Goal: Task Accomplishment & Management: Manage account settings

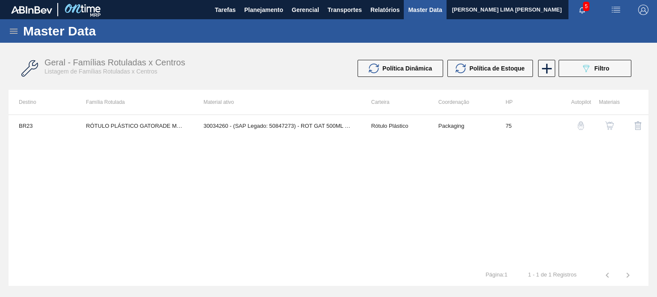
click at [8, 27] on div "Master Data" at bounding box center [328, 31] width 657 height 24
click at [9, 27] on icon at bounding box center [14, 31] width 10 height 10
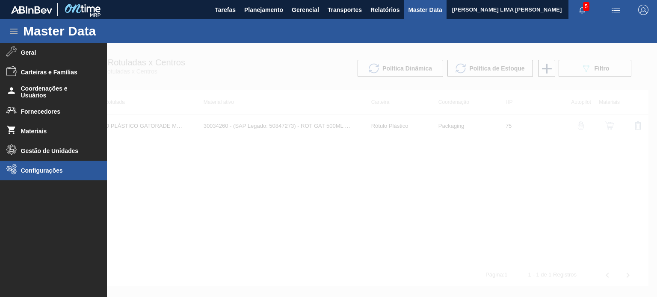
click at [47, 170] on span "Configurações" at bounding box center [56, 170] width 71 height 7
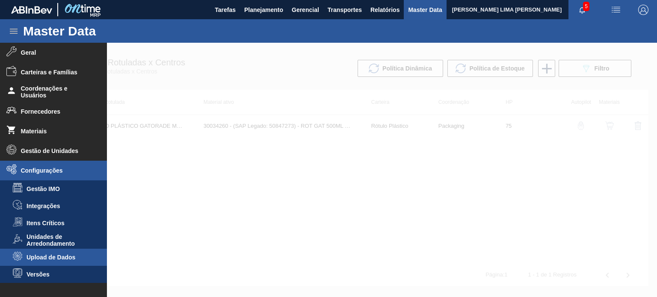
click at [70, 258] on span "Upload de Dados" at bounding box center [60, 257] width 66 height 7
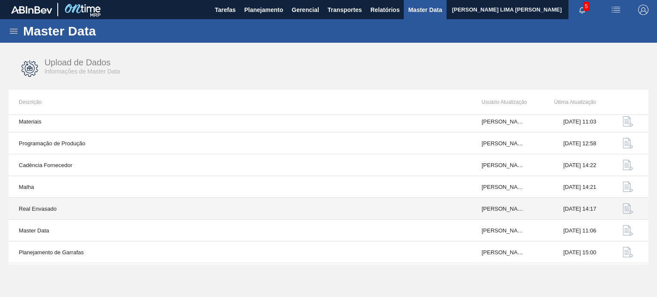
scroll to position [89, 0]
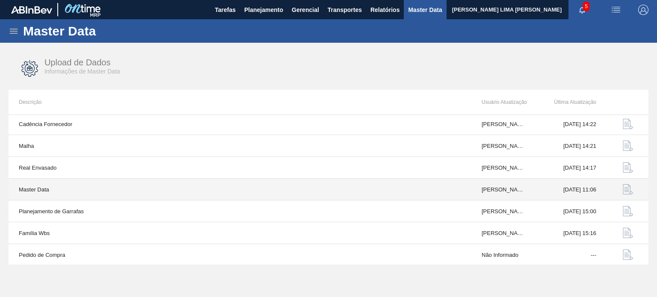
click at [630, 190] on img "button" at bounding box center [628, 189] width 10 height 10
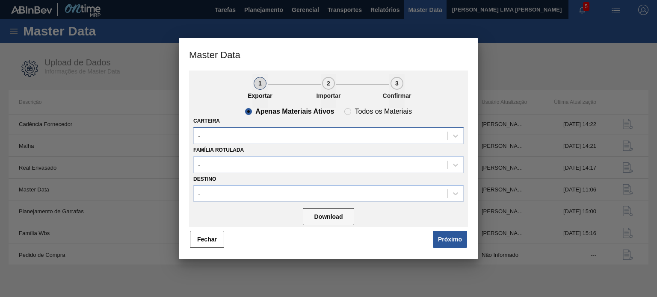
click at [252, 136] on div "-" at bounding box center [321, 136] width 254 height 12
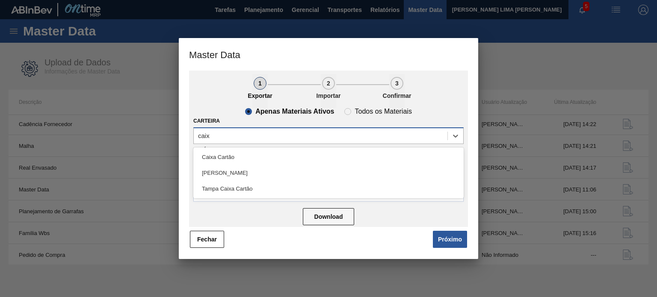
type input "caixa"
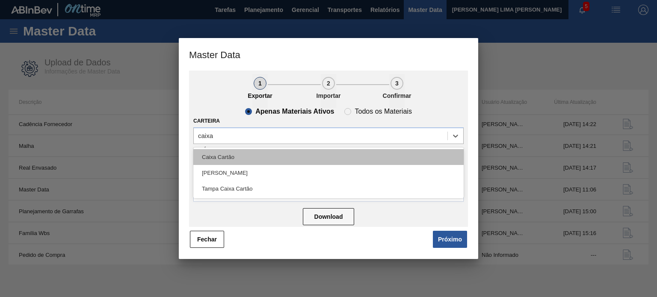
click at [252, 150] on div "Caixa Cartão" at bounding box center [328, 157] width 270 height 16
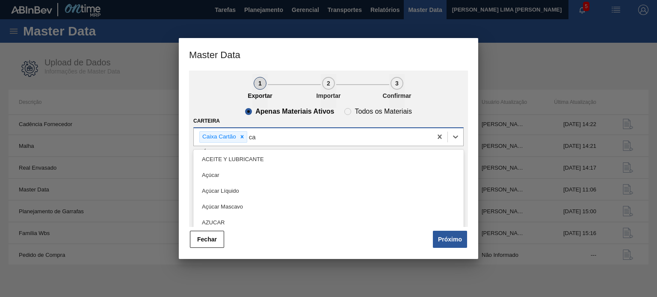
type input "c"
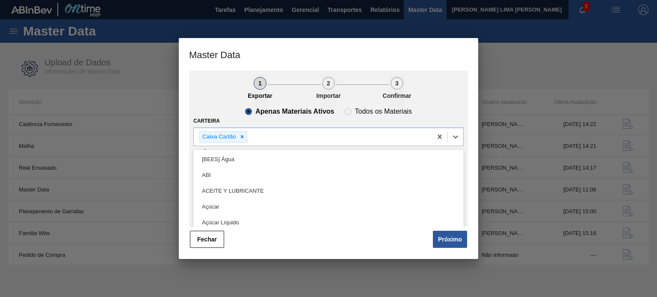
click at [200, 95] on ul "1 Exportar 2 Importar 3 Confirmar" at bounding box center [328, 91] width 279 height 34
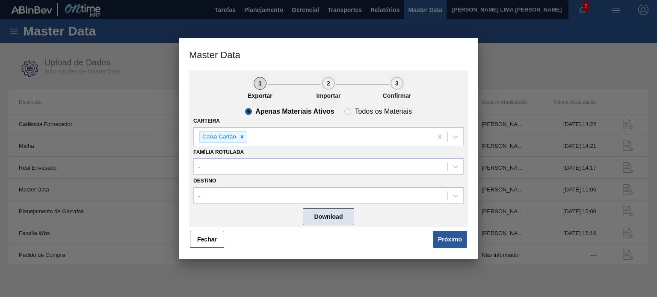
click at [334, 215] on button "Download" at bounding box center [328, 216] width 51 height 17
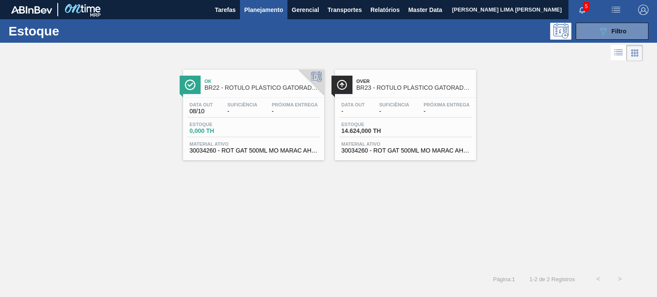
click at [621, 32] on span "Filtro" at bounding box center [619, 31] width 15 height 7
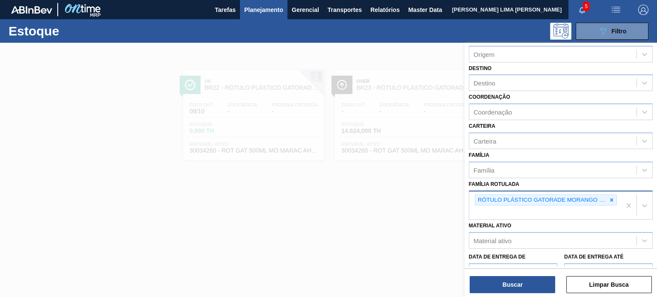
click at [615, 196] on div "RÓTULO PLÁSTICO GATORADE MORANGO 500ML AH" at bounding box center [546, 201] width 142 height 12
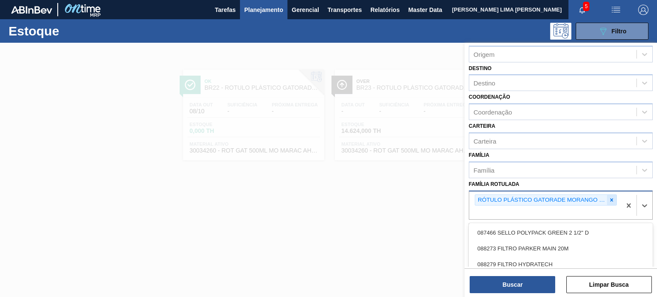
click at [610, 199] on icon at bounding box center [611, 199] width 3 height 3
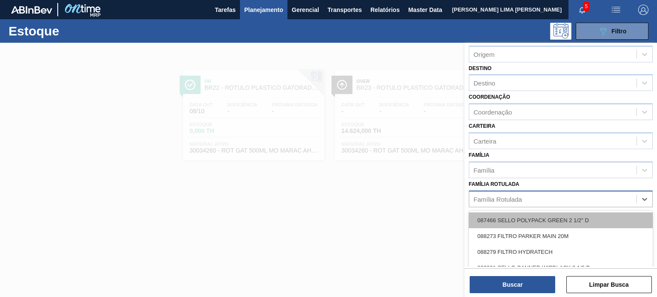
paste Rotulada "CAIXA CARTÃO STELLA PURE GOLD 350ML"
type Rotulada "CAIXA CARTÃO STELLA PURE GOLD 350ML"
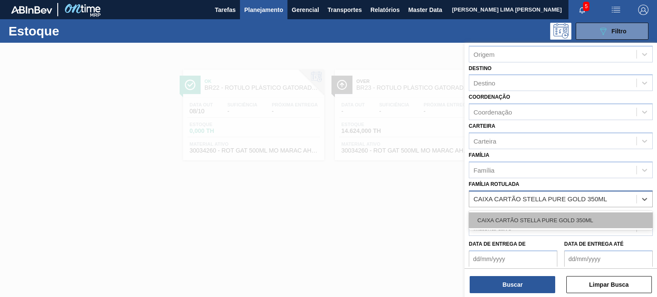
click at [534, 221] on div "CAIXA CARTÃO STELLA PURE GOLD 350ML" at bounding box center [561, 221] width 184 height 16
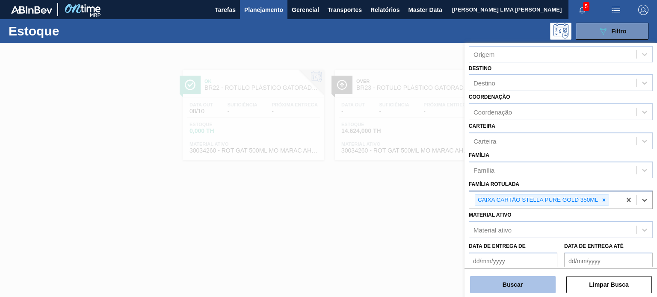
click at [523, 287] on button "Buscar" at bounding box center [513, 284] width 86 height 17
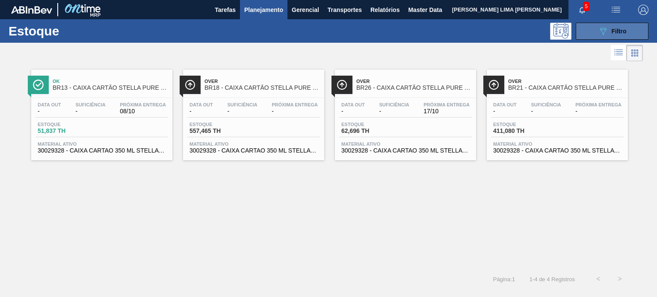
click at [623, 38] on button "089F7B8B-B2A5-4AFE-B5C0-19BA573D28AC Filtro" at bounding box center [612, 31] width 73 height 17
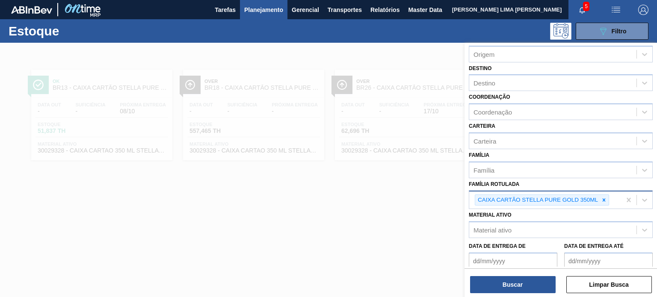
click at [607, 212] on div "Material ativo Material ativo" at bounding box center [561, 223] width 184 height 29
click at [606, 201] on icon at bounding box center [604, 200] width 6 height 6
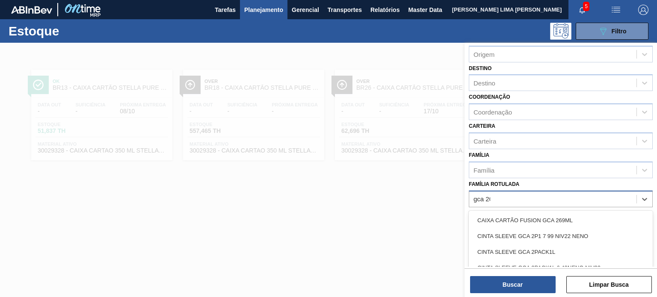
type Rotulada "gca 200"
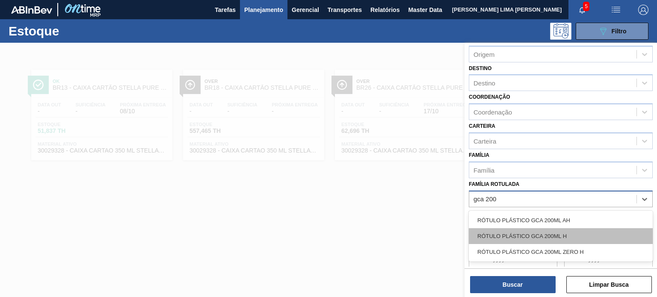
click at [516, 228] on div "RÓTULO PLÁSTICO GCA 200ML H" at bounding box center [561, 236] width 184 height 16
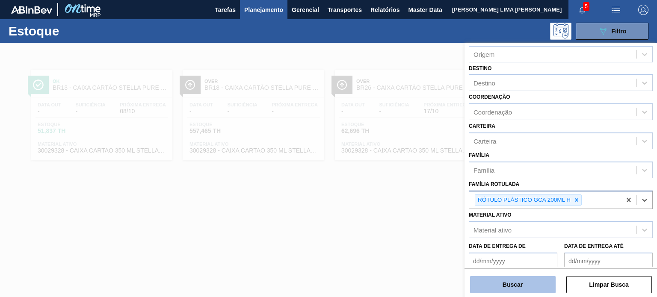
click at [520, 281] on button "Buscar" at bounding box center [513, 284] width 86 height 17
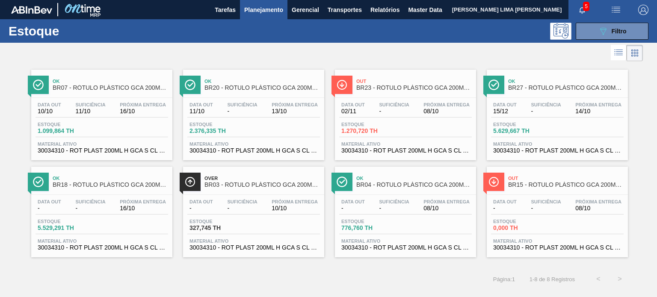
click at [236, 192] on div "Over BR03 - RÓTULO PLÁSTICO GCA 200ML H Data out - Suficiência - Próxima Entreg…" at bounding box center [253, 212] width 141 height 91
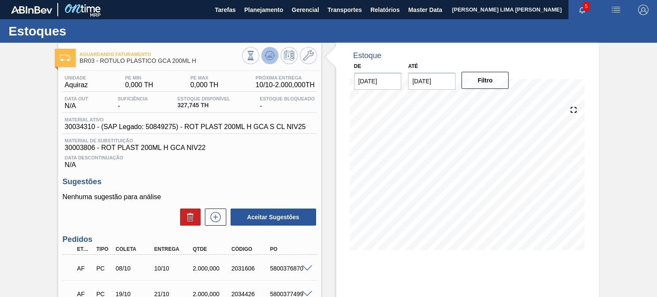
click at [272, 59] on icon at bounding box center [270, 55] width 10 height 10
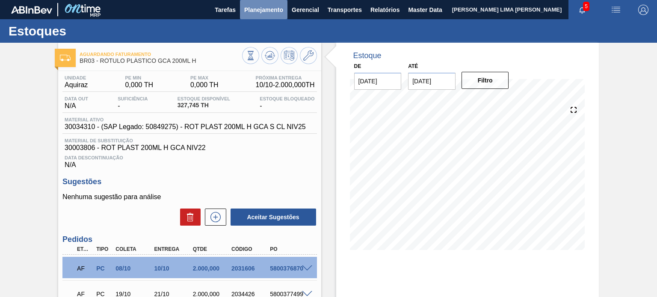
click at [262, 10] on span "Planejamento" at bounding box center [263, 10] width 39 height 10
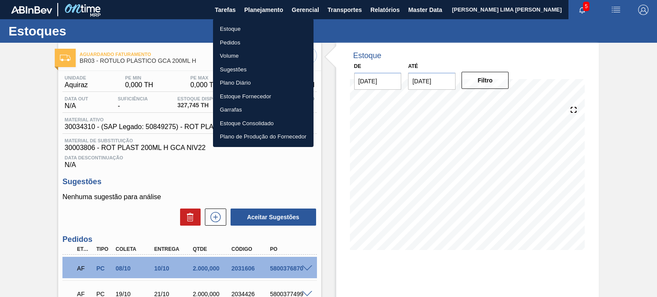
click at [240, 25] on li "Estoque" at bounding box center [263, 29] width 101 height 14
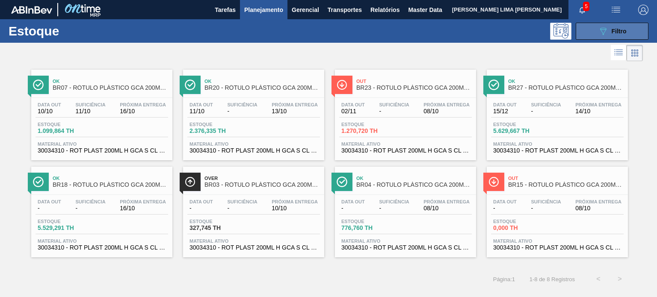
click at [619, 31] on span "Filtro" at bounding box center [619, 31] width 15 height 7
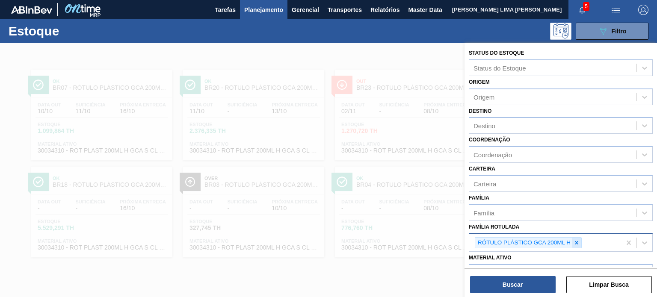
click at [576, 241] on icon at bounding box center [576, 242] width 3 height 3
type Rotulada "gca 2l h"
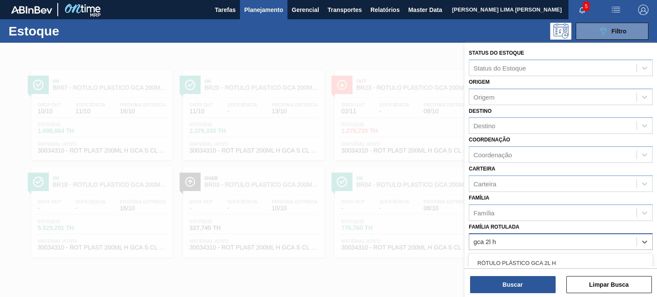
click at [528, 254] on div "RÓTULO PLÁSTICO GCA 2L H RÓTULO PLÁSTICO GCA 2L H ESPANHOL RÓTULO PLÁSTICO GCA …" at bounding box center [561, 295] width 184 height 83
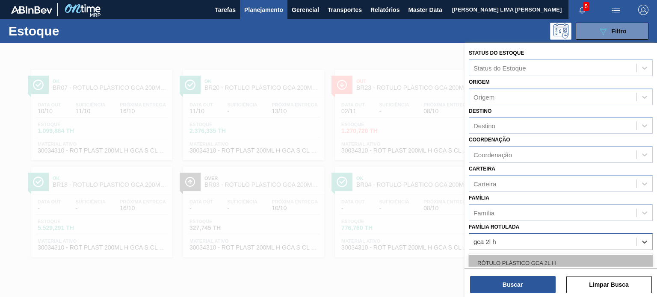
click at [527, 260] on div "RÓTULO PLÁSTICO GCA 2L H" at bounding box center [561, 263] width 184 height 16
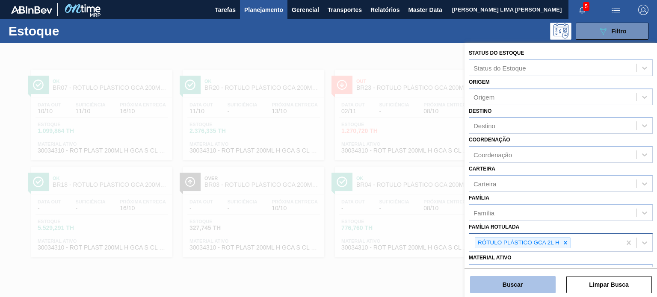
click at [528, 284] on button "Buscar" at bounding box center [513, 284] width 86 height 17
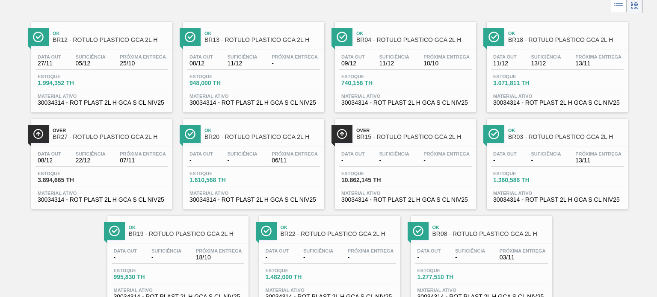
scroll to position [35, 0]
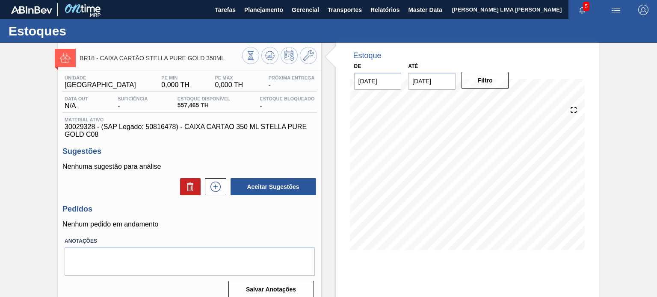
click at [263, 62] on div at bounding box center [279, 56] width 75 height 19
click at [268, 60] on icon at bounding box center [270, 55] width 10 height 10
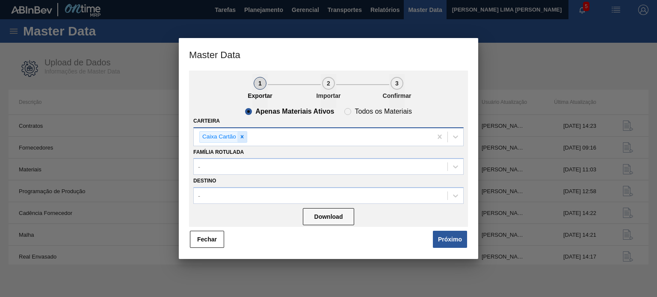
scroll to position [89, 0]
click at [239, 135] on icon at bounding box center [242, 137] width 6 height 6
type input "a"
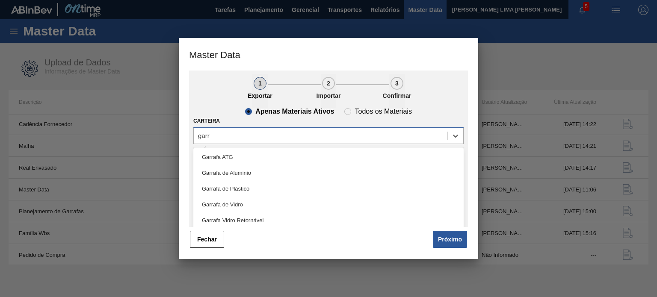
type input "garra"
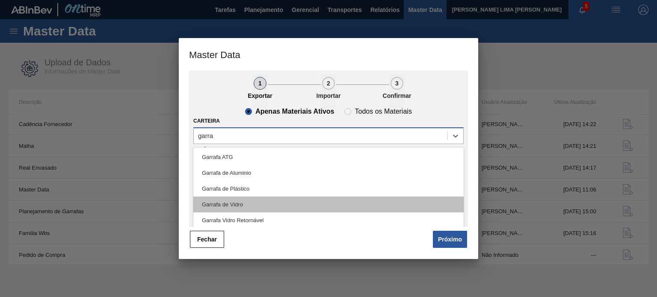
click at [257, 205] on div "Garrafa de Vidro" at bounding box center [328, 205] width 270 height 16
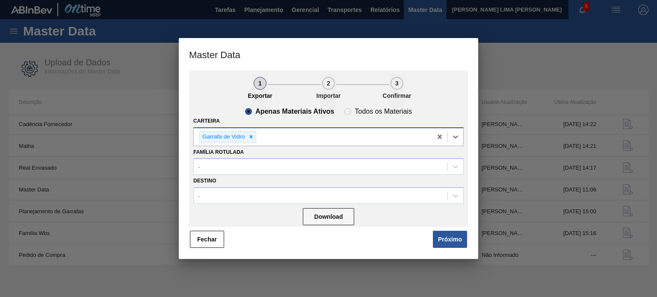
click at [272, 139] on div "Garrafa de Vidro" at bounding box center [313, 137] width 238 height 18
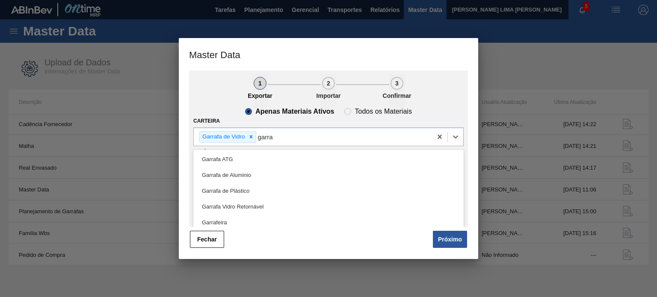
type input "garra"
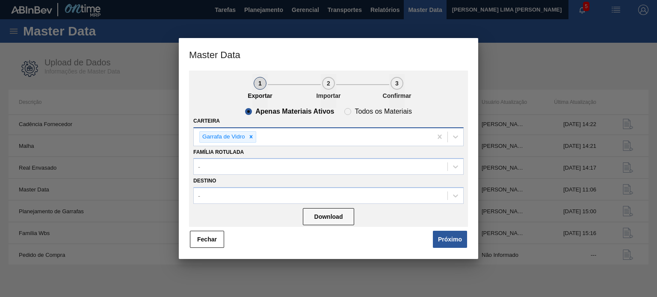
click at [290, 139] on div "Garrafa de Vidro" at bounding box center [313, 137] width 238 height 18
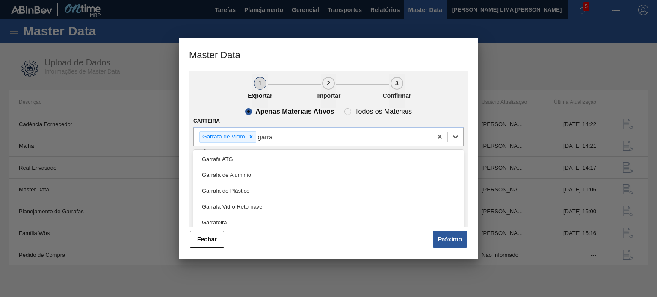
type input "garra"
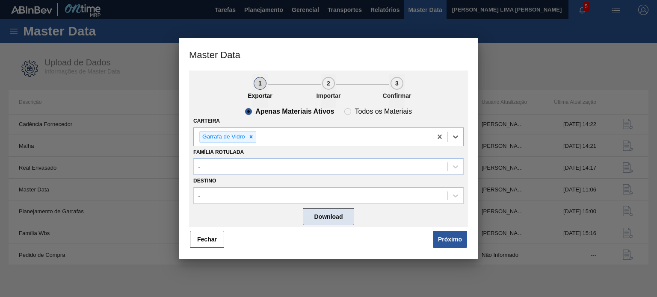
click at [343, 215] on button "Download" at bounding box center [328, 216] width 51 height 17
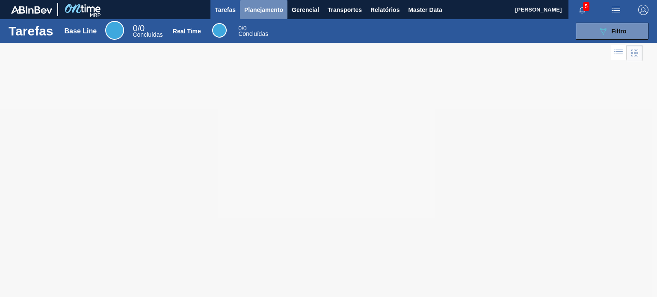
click at [260, 12] on span "Planejamento" at bounding box center [263, 10] width 39 height 10
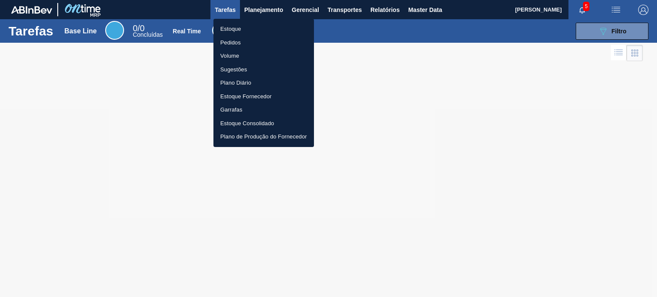
click at [250, 22] on li "Estoque" at bounding box center [263, 29] width 101 height 14
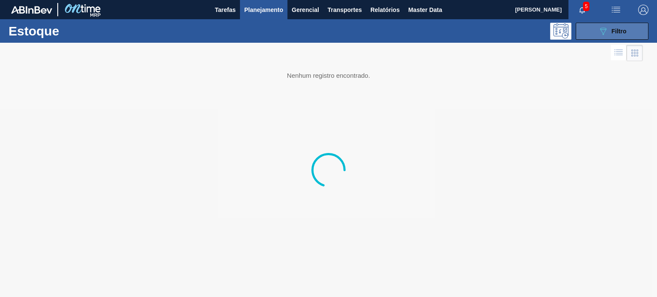
click at [600, 30] on icon "089F7B8B-B2A5-4AFE-B5C0-19BA573D28AC" at bounding box center [603, 31] width 10 height 10
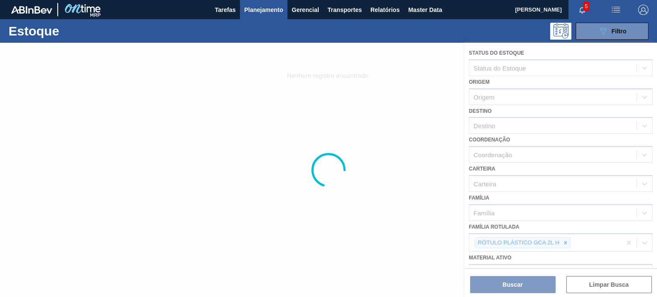
click at [563, 238] on div at bounding box center [328, 170] width 657 height 254
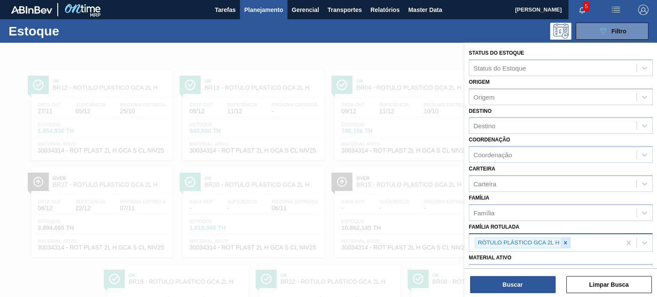
click at [565, 240] on icon at bounding box center [565, 243] width 6 height 6
paste Rotulada "GARRAFA TÔNICA 275ML"
type Rotulada "GARRAFA TÔNICA 275ML"
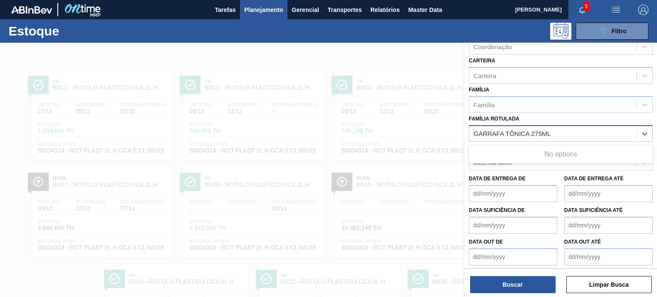
scroll to position [109, 0]
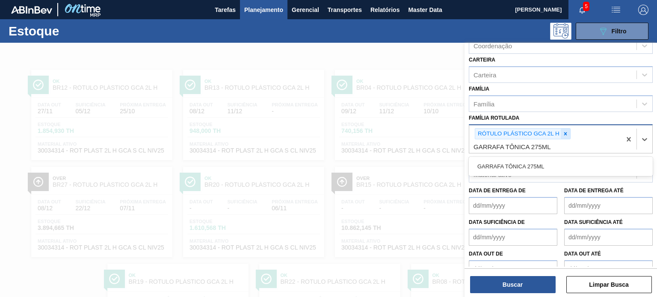
click at [564, 132] on icon at bounding box center [565, 134] width 6 height 6
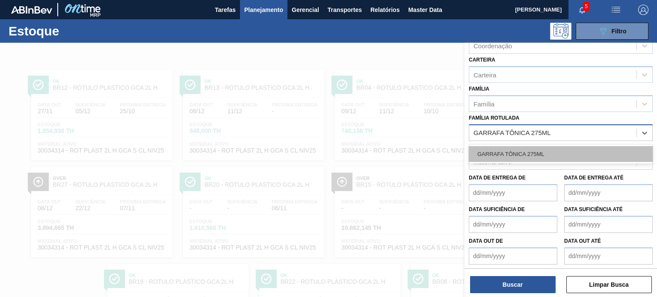
click at [548, 151] on div "GARRAFA TÔNICA 275ML" at bounding box center [561, 154] width 184 height 16
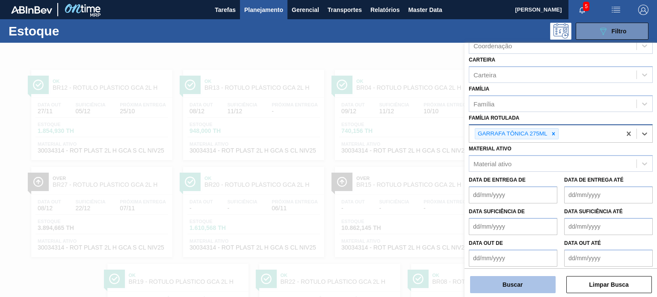
click at [522, 282] on button "Buscar" at bounding box center [513, 284] width 86 height 17
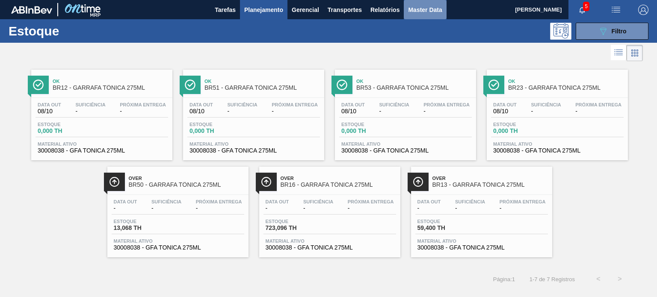
click at [441, 10] on span "Master Data" at bounding box center [425, 10] width 34 height 10
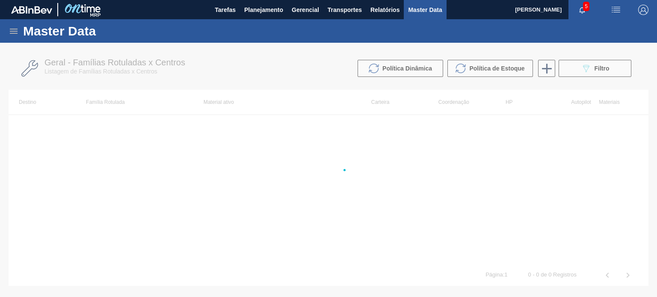
click at [573, 73] on div at bounding box center [328, 170] width 657 height 254
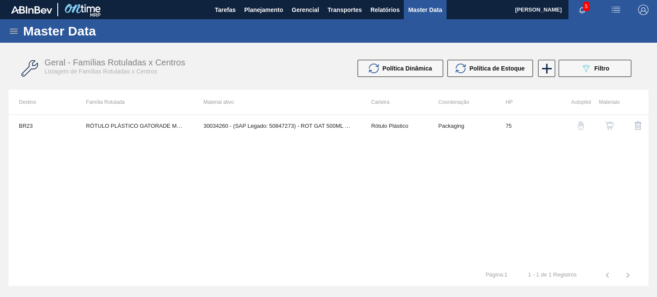
click at [575, 77] on div "Geral - Famílias Rotuladas x Centros Listagem de Famílias Rotuladas x Centros P…" at bounding box center [329, 69] width 640 height 32
click at [588, 67] on icon "089F7B8B-B2A5-4AFE-B5C0-19BA573D28AC" at bounding box center [586, 68] width 10 height 10
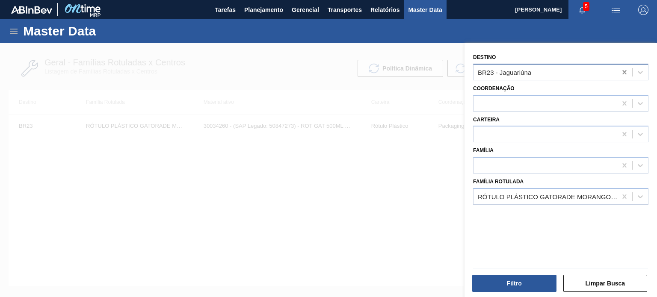
click at [622, 71] on icon at bounding box center [624, 72] width 4 height 4
click at [625, 197] on icon at bounding box center [624, 196] width 9 height 9
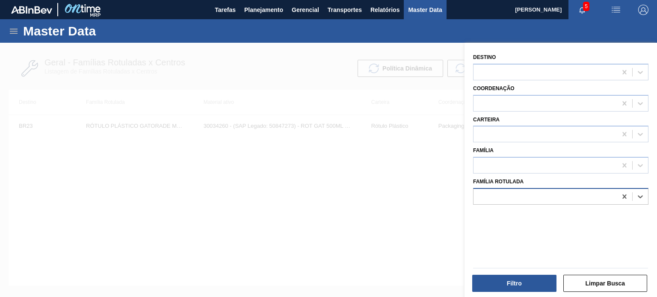
paste Rotulada "GARRAFA TÔNICA 275ML"
type Rotulada "GARRAFA TÔNICA 275ML"
drag, startPoint x: 560, startPoint y: 209, endPoint x: 543, endPoint y: 232, distance: 28.7
click at [560, 210] on div "GARRAFA TÔNICA 275ML" at bounding box center [560, 218] width 175 height 16
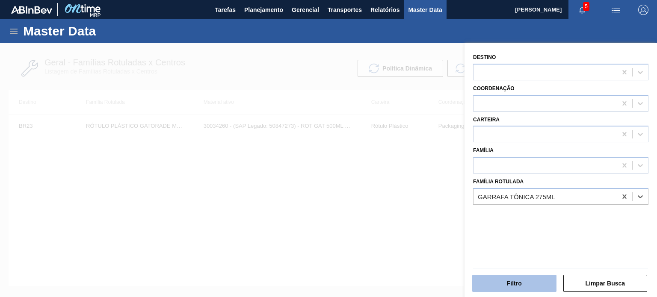
click at [530, 275] on button "Filtro" at bounding box center [514, 283] width 84 height 17
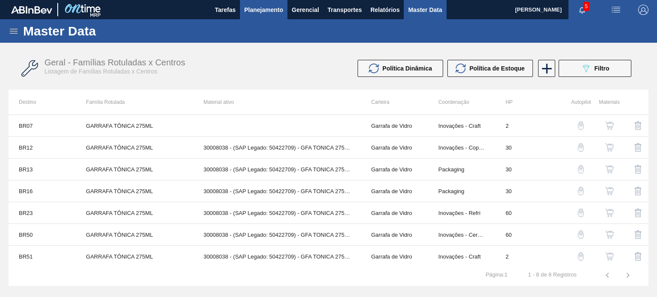
click at [263, 12] on span "Planejamento" at bounding box center [263, 10] width 39 height 10
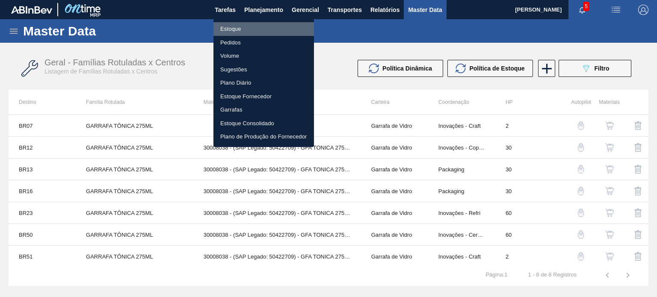
click at [245, 26] on li "Estoque" at bounding box center [263, 29] width 101 height 14
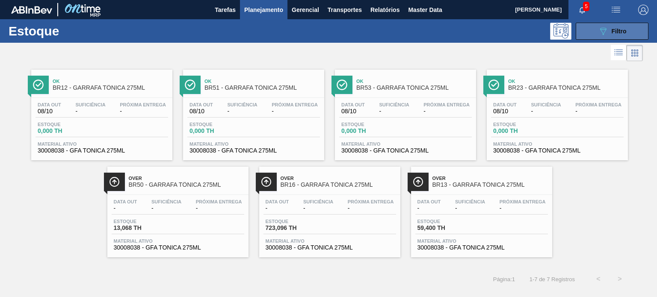
click at [606, 28] on icon at bounding box center [603, 31] width 6 height 7
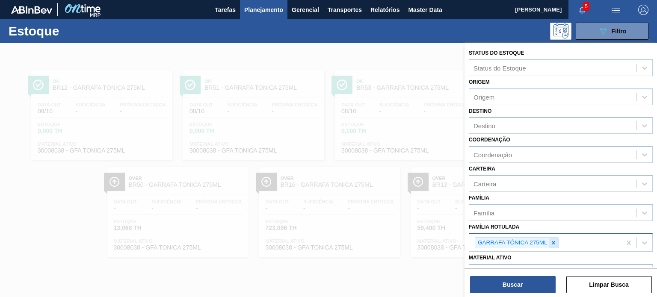
click at [551, 238] on div at bounding box center [553, 243] width 9 height 11
paste Rotulada "GARRAFA VIDRO CORONA 330ML"
type Rotulada "GARRAFA VIDRO CORONA 330ML"
click at [534, 255] on div "No options" at bounding box center [561, 262] width 184 height 15
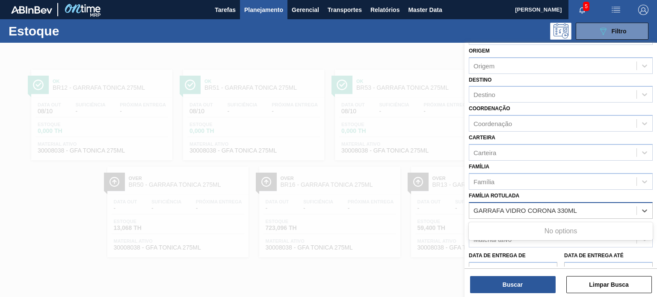
scroll to position [86, 0]
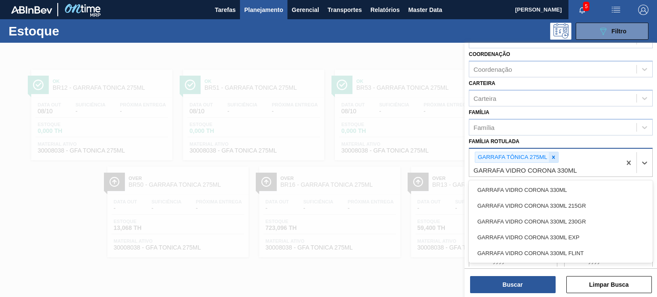
click at [555, 159] on div at bounding box center [553, 157] width 9 height 11
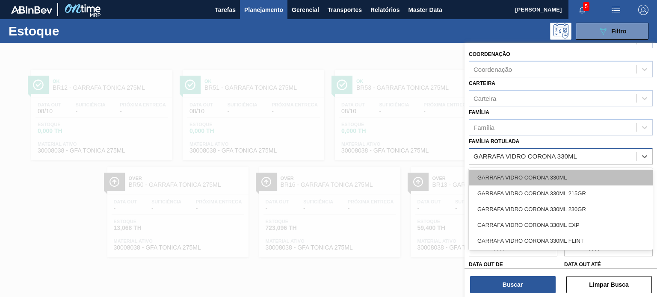
click at [556, 171] on div "GARRAFA VIDRO CORONA 330ML" at bounding box center [561, 178] width 184 height 16
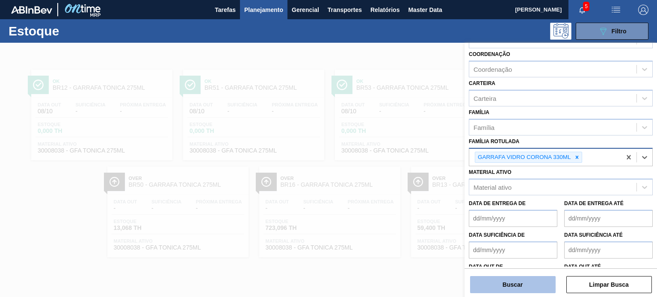
click at [532, 281] on button "Buscar" at bounding box center [513, 284] width 86 height 17
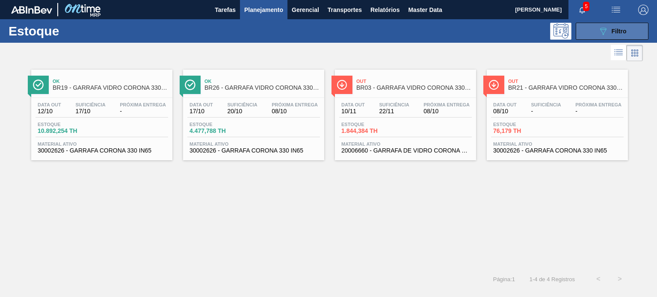
click at [611, 32] on div "089F7B8B-B2A5-4AFE-B5C0-19BA573D28AC Filtro" at bounding box center [612, 31] width 29 height 10
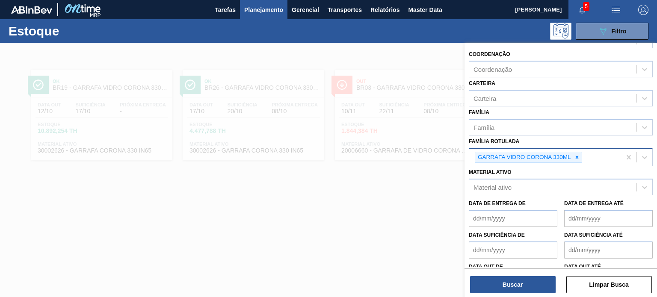
click at [578, 161] on div "GARRAFA VIDRO CORONA 330ML" at bounding box center [528, 158] width 107 height 12
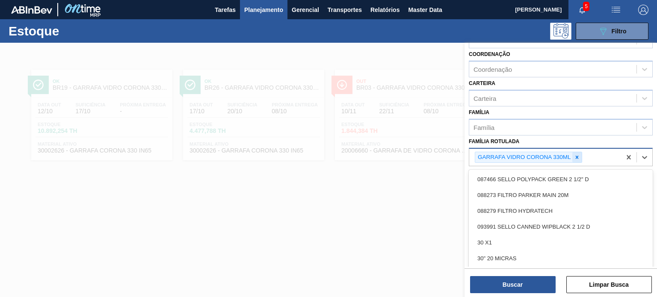
click at [578, 154] on icon at bounding box center [577, 157] width 6 height 6
click at [544, 142] on div "Família Rotulada option GARRAFA VIDRO CORONA 330ML, deselected. option 087466 S…" at bounding box center [561, 150] width 184 height 29
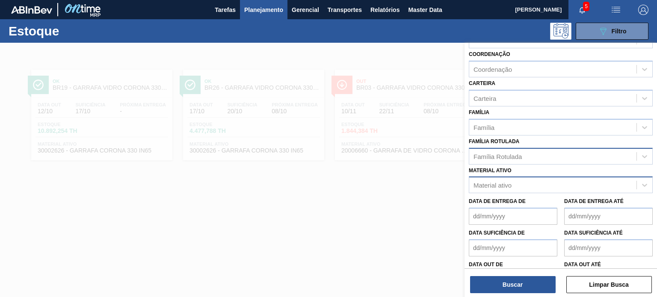
click at [524, 179] on div "Material ativo" at bounding box center [552, 185] width 167 height 12
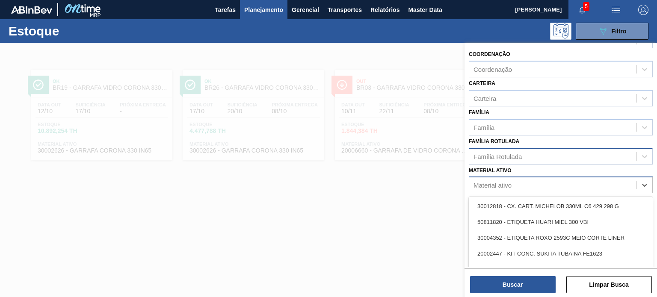
paste ativo "50849270"
type ativo "50849270"
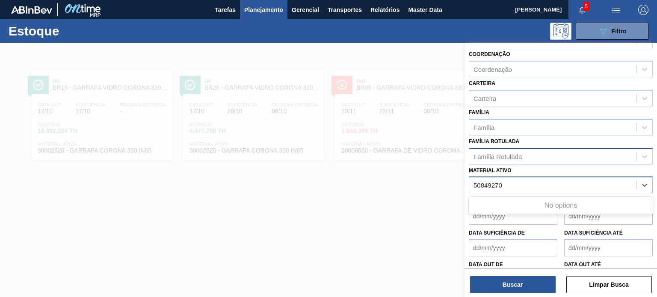
click at [475, 182] on ativo "50849270" at bounding box center [488, 185] width 30 height 7
click at [473, 182] on div "50849270" at bounding box center [552, 185] width 167 height 12
click at [475, 183] on div "Material ativo" at bounding box center [492, 185] width 38 height 7
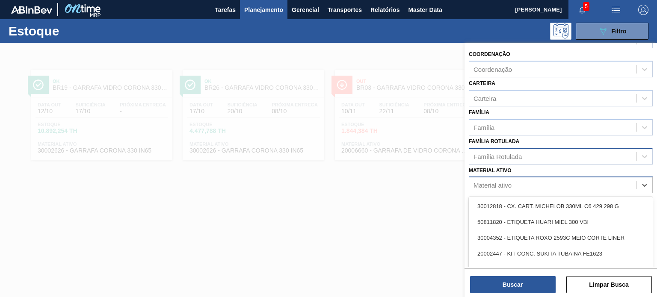
paste ativo "50849270"
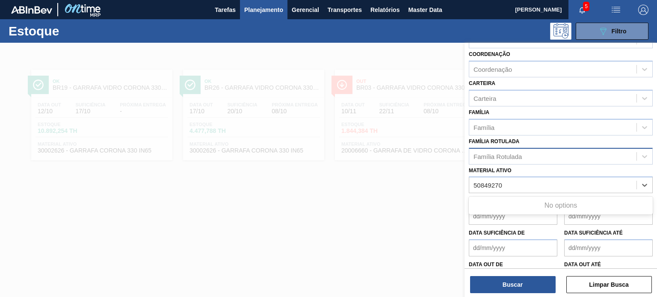
type ativo "50849270"
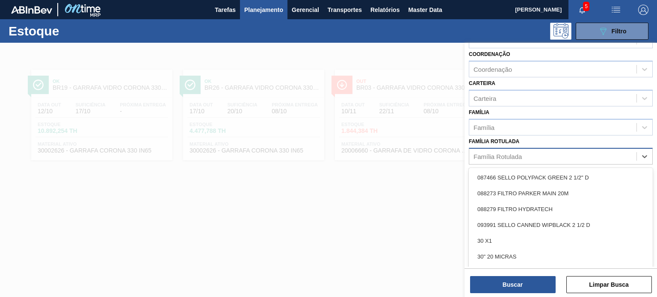
click at [513, 157] on div "Família Rotulada" at bounding box center [497, 156] width 48 height 7
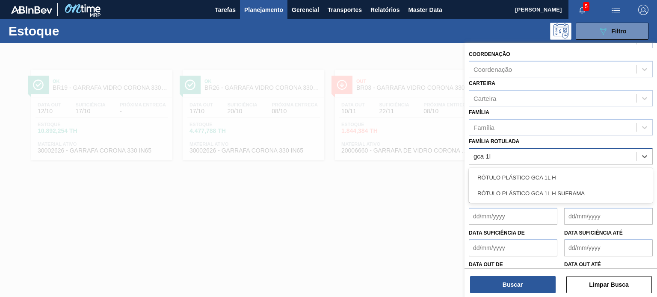
type Rotulada "gca 1l h"
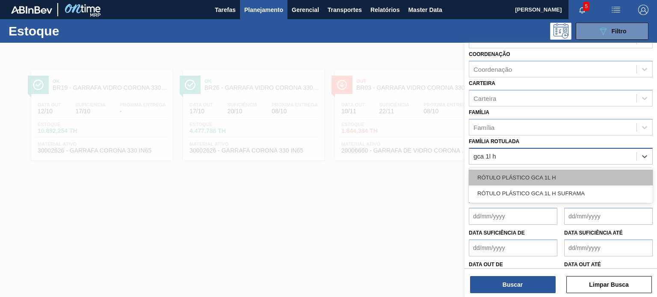
click at [526, 174] on div "RÓTULO PLÁSTICO GCA 1L H" at bounding box center [561, 178] width 184 height 16
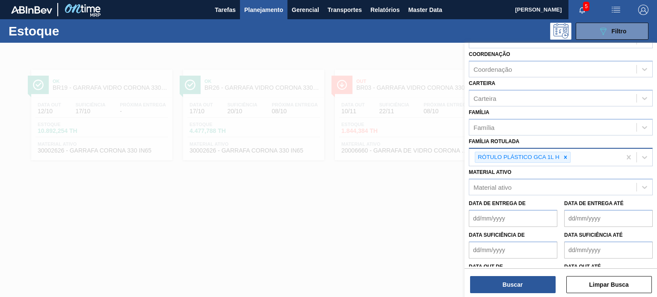
click at [510, 273] on div "Buscar Limpar Busca" at bounding box center [560, 281] width 192 height 24
click at [510, 279] on button "Buscar" at bounding box center [513, 284] width 86 height 17
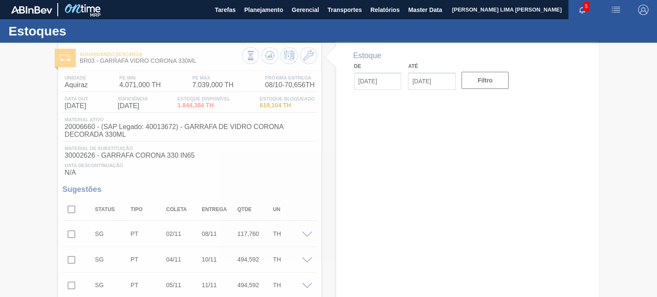
type input "[DATE]"
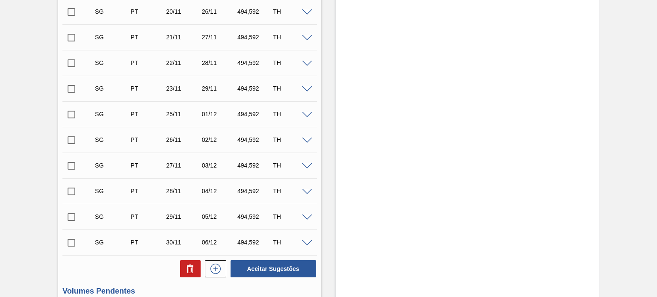
scroll to position [813, 0]
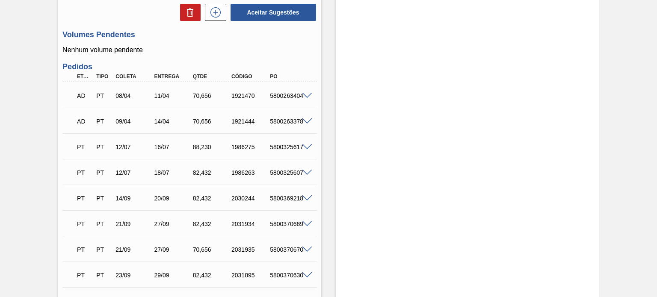
click at [304, 95] on span at bounding box center [307, 96] width 10 height 6
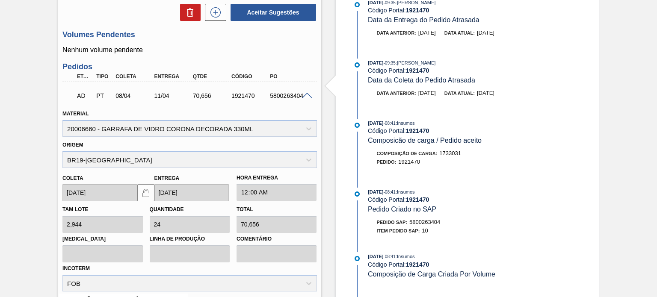
click at [304, 95] on span at bounding box center [307, 96] width 10 height 6
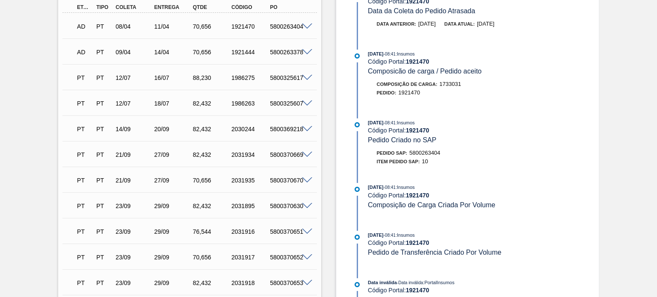
scroll to position [1026, 0]
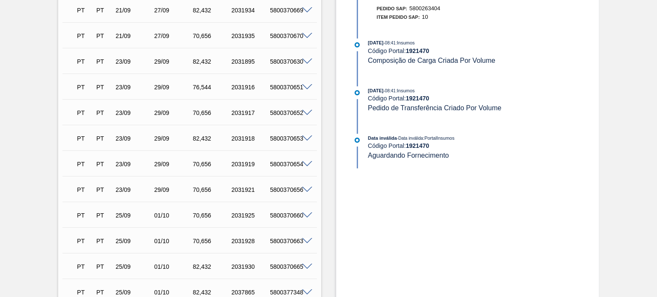
click at [301, 186] on div at bounding box center [308, 189] width 17 height 6
click at [302, 188] on span at bounding box center [307, 190] width 10 height 6
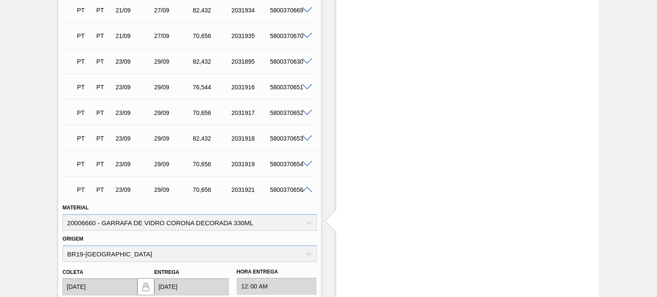
click at [302, 188] on span at bounding box center [307, 190] width 10 height 6
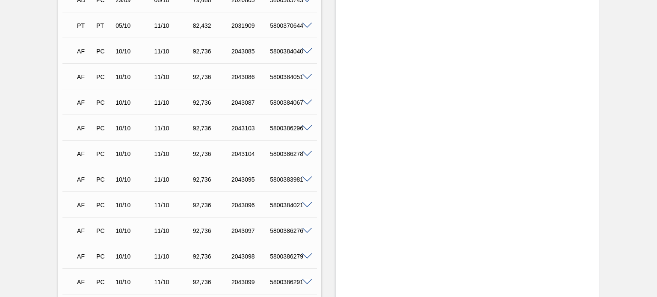
scroll to position [2438, 0]
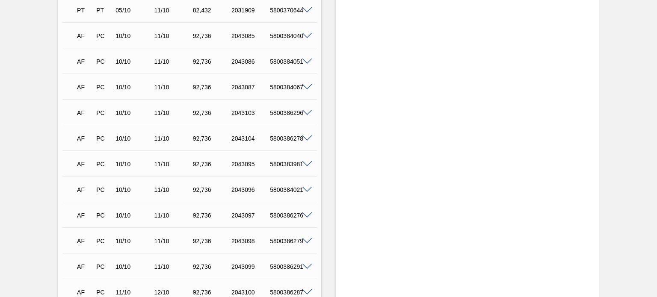
click at [305, 165] on span at bounding box center [307, 164] width 10 height 6
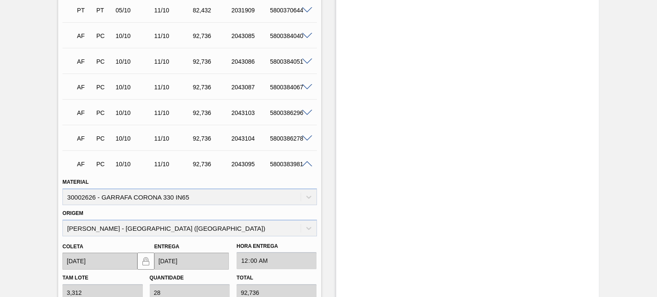
click at [305, 165] on span at bounding box center [307, 164] width 10 height 6
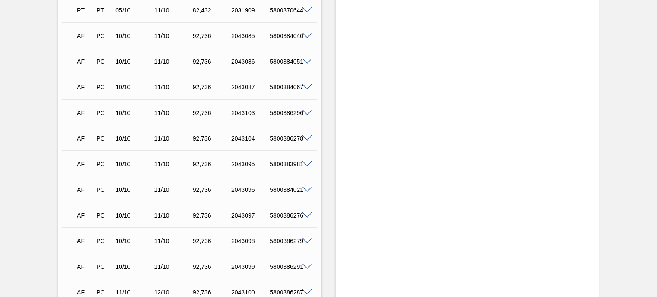
click at [305, 162] on span at bounding box center [307, 164] width 10 height 6
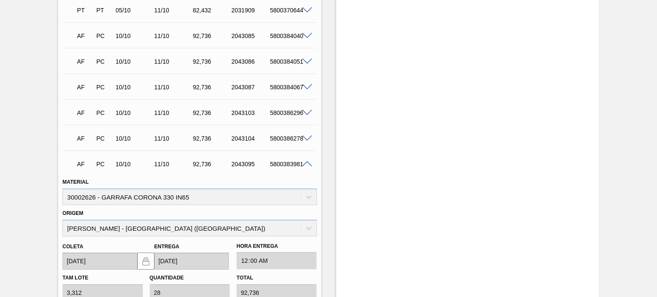
click at [305, 162] on span at bounding box center [307, 164] width 10 height 6
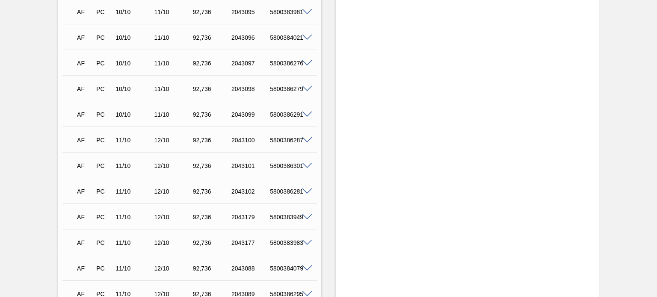
scroll to position [2780, 0]
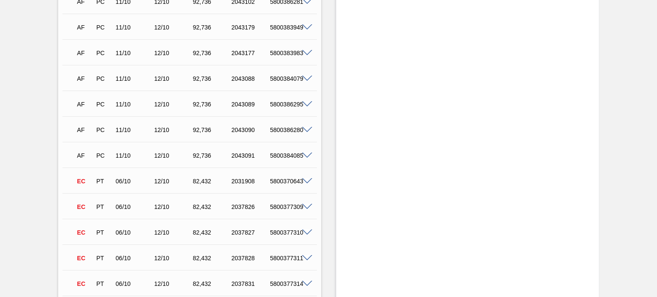
click at [304, 155] on span at bounding box center [307, 156] width 10 height 6
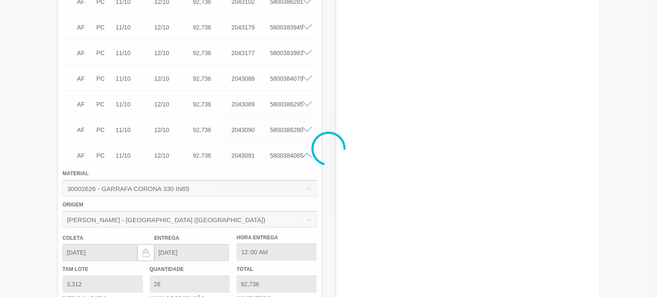
click at [304, 155] on div at bounding box center [328, 148] width 657 height 297
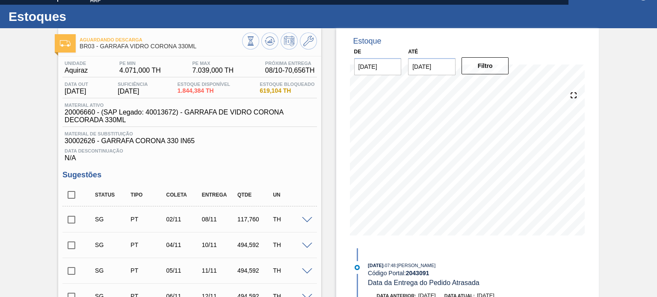
scroll to position [0, 0]
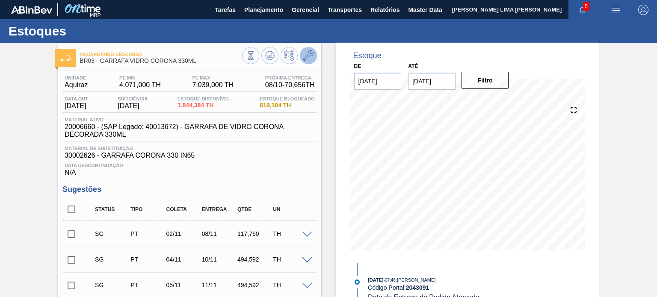
click at [305, 58] on icon at bounding box center [308, 55] width 10 height 10
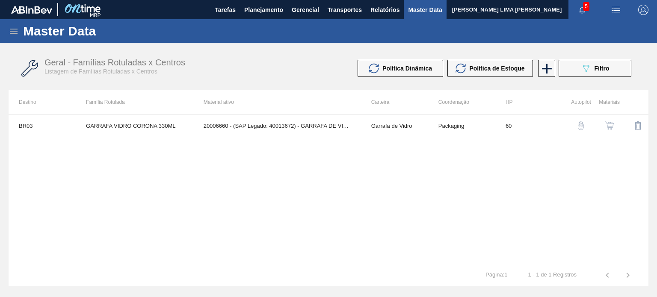
click at [611, 125] on img "button" at bounding box center [609, 125] width 9 height 9
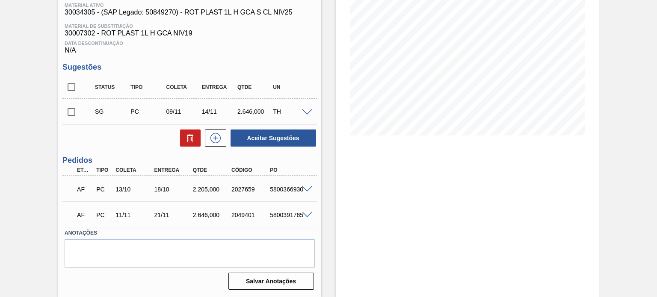
scroll to position [29, 0]
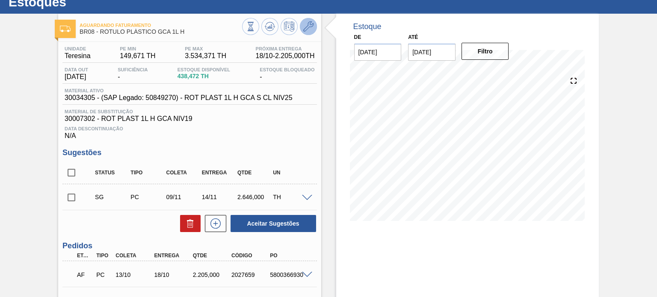
click at [302, 23] on button at bounding box center [308, 26] width 17 height 17
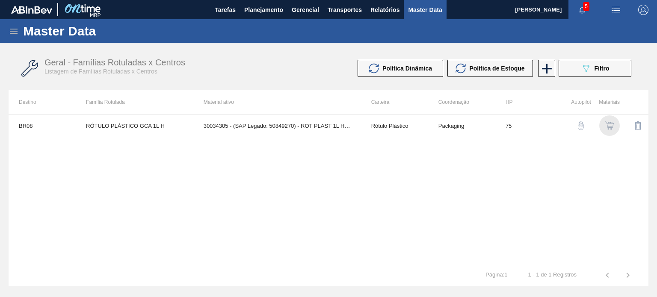
click at [611, 126] on img "button" at bounding box center [609, 125] width 9 height 9
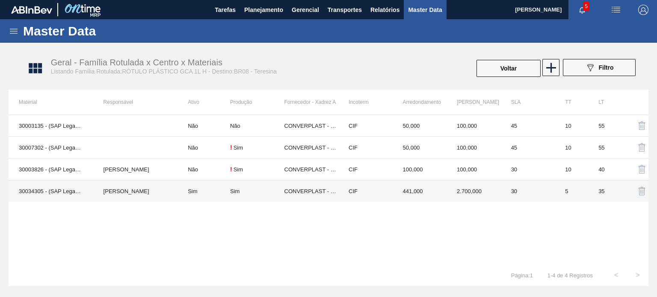
click at [398, 186] on td "441,000" at bounding box center [420, 191] width 54 height 22
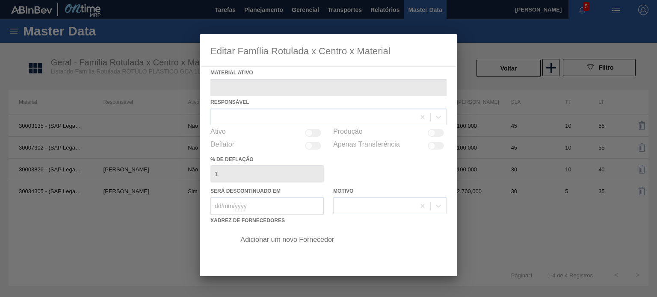
type ativo "30034305 - (SAP Legado: 50849270) - ROT PLAST 1L H GCA S CL NIV25"
checkbox input "true"
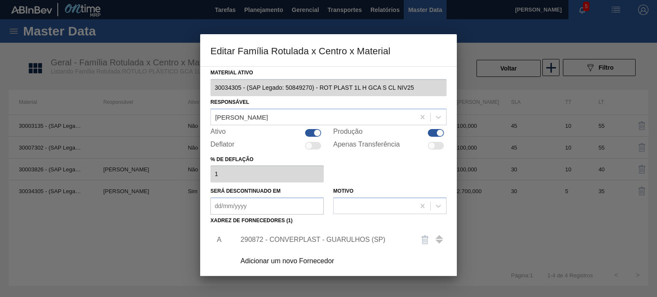
click at [308, 235] on div "290872 - CONVERPLAST - GUARULHOS (SP)" at bounding box center [339, 239] width 216 height 21
click at [294, 242] on div "290872 - CONVERPLAST - GUARULHOS (SP)" at bounding box center [324, 240] width 168 height 8
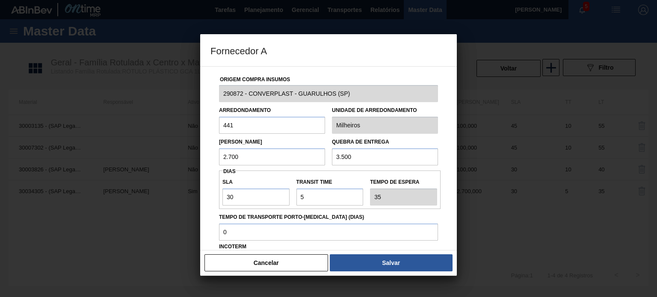
drag, startPoint x: 234, startPoint y: 159, endPoint x: 214, endPoint y: 158, distance: 20.1
click at [214, 158] on div "Origem Compra Insumos 290872 - CONVERPLAST - GUARULHOS (SP) Arredondamento 441 …" at bounding box center [328, 208] width 236 height 283
click at [244, 159] on input "2.700" at bounding box center [272, 156] width 106 height 17
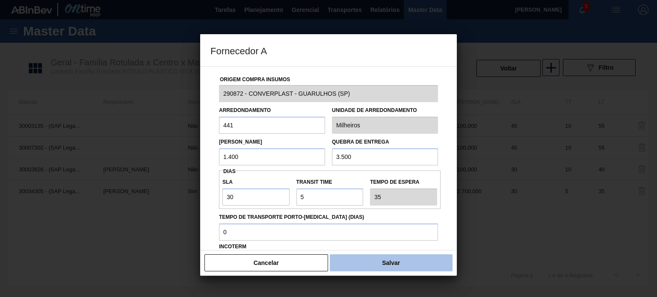
type input "1.400"
click at [367, 258] on button "Salvar" at bounding box center [391, 262] width 123 height 17
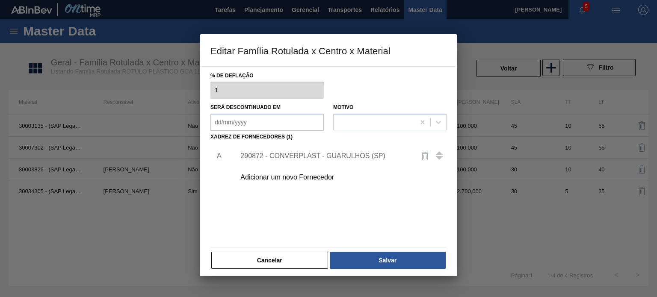
scroll to position [87, 0]
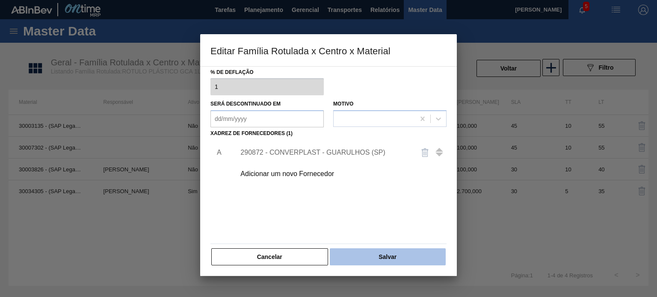
click at [365, 258] on button "Salvar" at bounding box center [388, 256] width 116 height 17
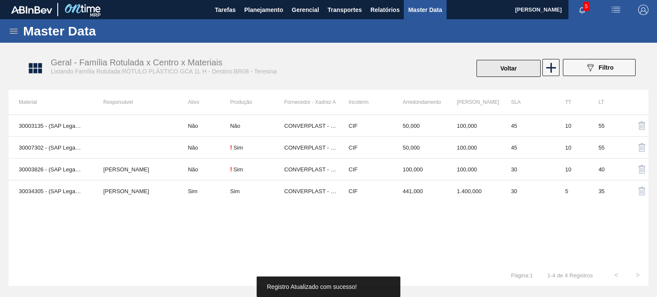
click at [497, 70] on button "Voltar" at bounding box center [508, 68] width 64 height 17
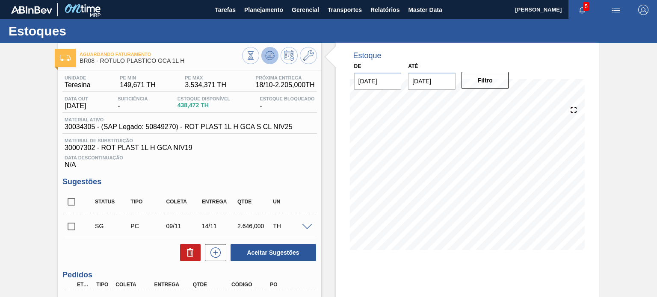
click at [266, 54] on icon at bounding box center [270, 55] width 10 height 10
click at [310, 52] on icon at bounding box center [308, 55] width 10 height 10
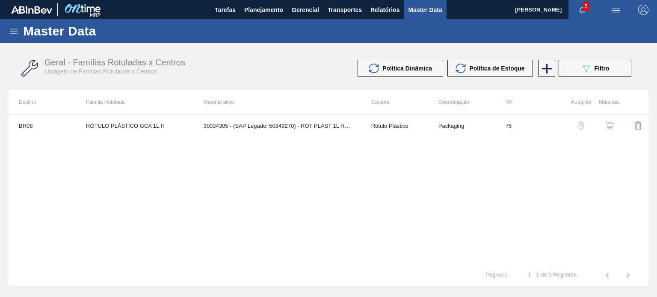
click at [613, 126] on img "button" at bounding box center [609, 125] width 9 height 9
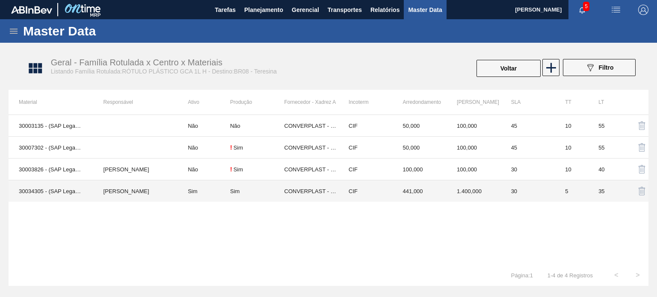
click at [475, 191] on td "1.400,000" at bounding box center [474, 191] width 54 height 22
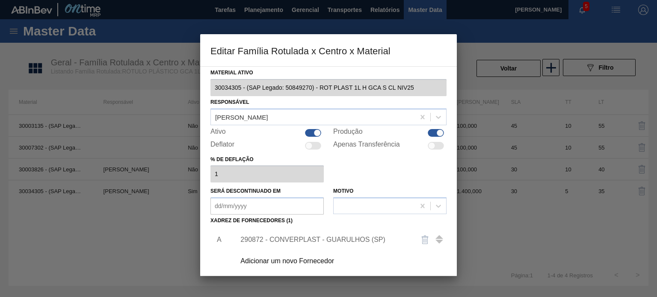
click at [306, 236] on div "290872 - CONVERPLAST - GUARULHOS (SP)" at bounding box center [324, 240] width 168 height 8
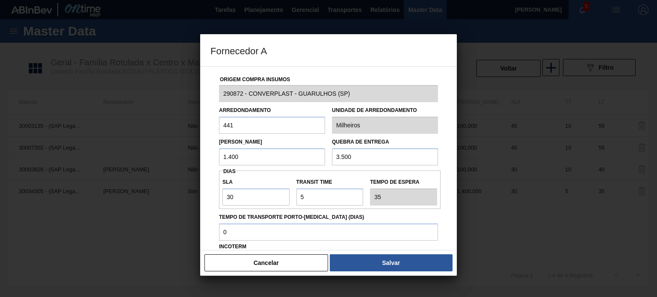
drag, startPoint x: 246, startPoint y: 154, endPoint x: 216, endPoint y: 154, distance: 30.4
click at [216, 154] on div "Lote Mínimo 1.400" at bounding box center [272, 151] width 113 height 30
type input "9"
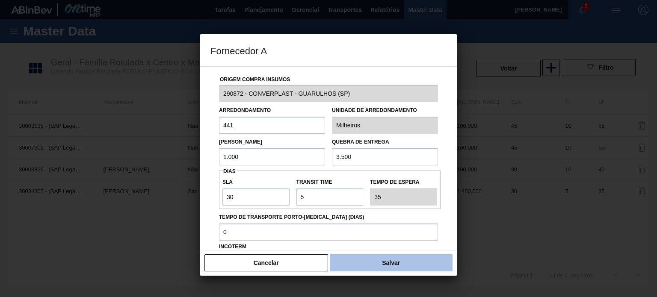
type input "1.000"
click at [375, 257] on button "Salvar" at bounding box center [391, 262] width 123 height 17
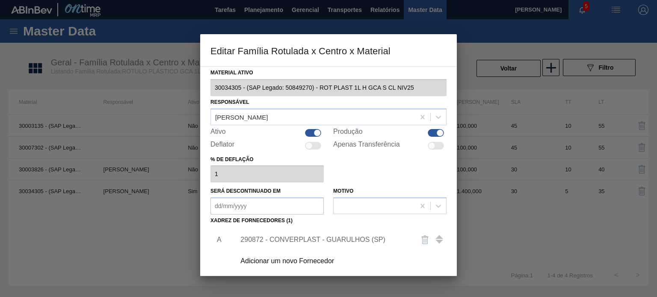
click at [375, 258] on div "Adicionar um novo Fornecedor" at bounding box center [324, 261] width 168 height 8
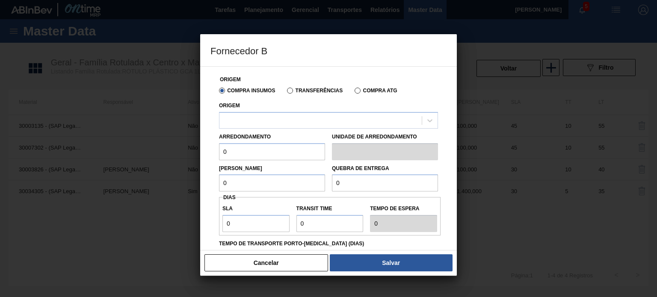
click at [319, 260] on button "Cancelar" at bounding box center [266, 262] width 124 height 17
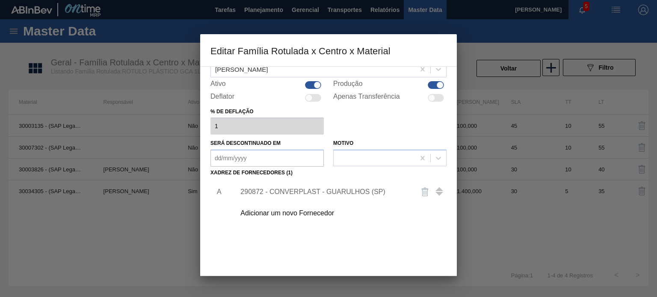
scroll to position [87, 0]
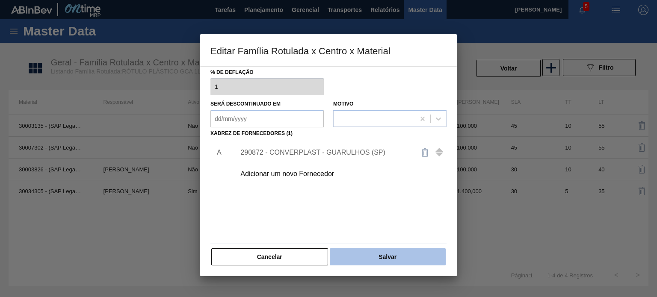
click at [370, 261] on button "Salvar" at bounding box center [388, 256] width 116 height 17
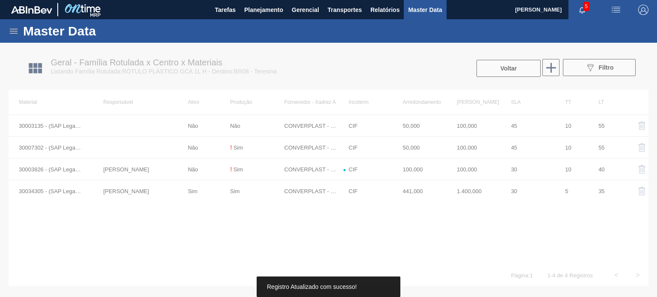
click at [482, 71] on div at bounding box center [328, 170] width 657 height 254
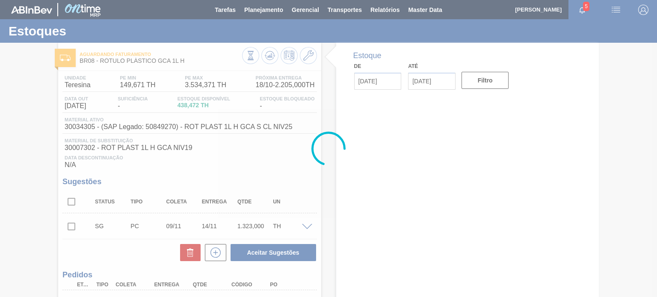
click at [260, 52] on div at bounding box center [328, 148] width 657 height 297
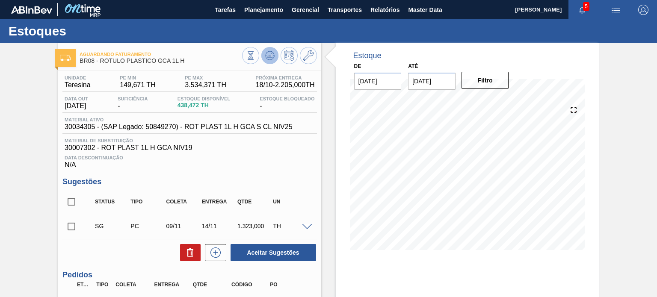
click at [275, 54] on button at bounding box center [269, 55] width 17 height 17
click at [311, 59] on icon at bounding box center [308, 55] width 10 height 10
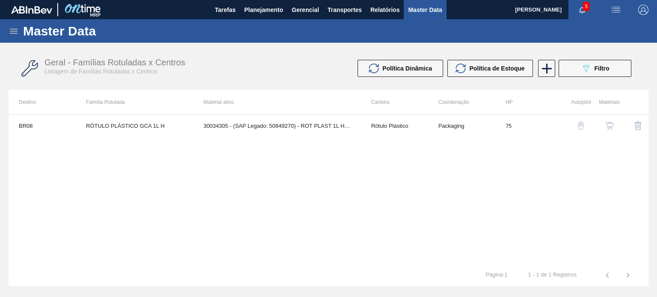
click at [610, 124] on img "button" at bounding box center [609, 125] width 9 height 9
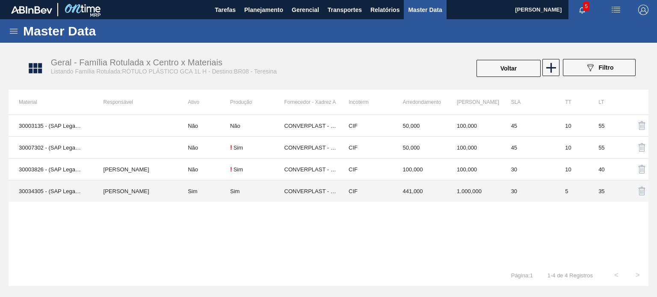
click at [425, 187] on td "441,000" at bounding box center [420, 191] width 54 height 22
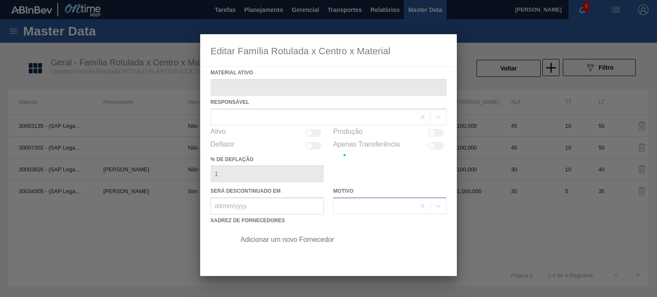
type ativo "30034305 - (SAP Legado: 50849270) - ROT PLAST 1L H GCA S CL NIV25"
checkbox input "true"
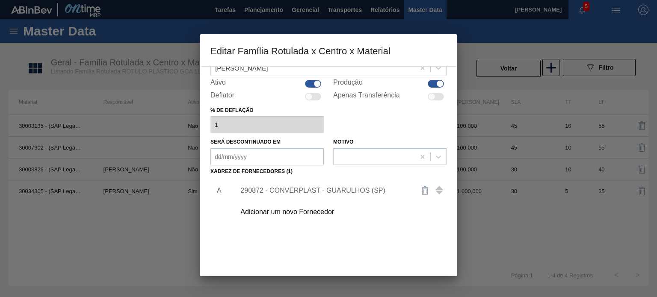
scroll to position [87, 0]
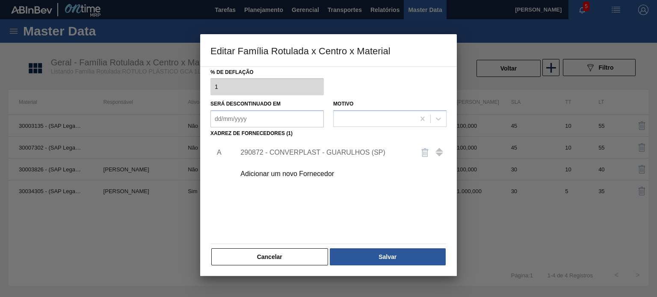
click at [309, 145] on div "290872 - CONVERPLAST - GUARULHOS (SP)" at bounding box center [339, 152] width 216 height 21
click at [298, 154] on div "290872 - CONVERPLAST - GUARULHOS (SP)" at bounding box center [324, 153] width 168 height 8
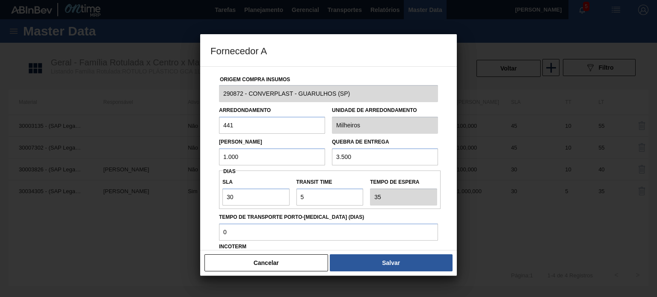
drag, startPoint x: 246, startPoint y: 153, endPoint x: 197, endPoint y: 151, distance: 48.8
click at [197, 151] on div "Fornecedor A Origem Compra Insumos 290872 - CONVERPLAST - GUARULHOS (SP) Arredo…" at bounding box center [328, 148] width 657 height 297
type input "900"
click at [414, 285] on div at bounding box center [328, 148] width 657 height 297
click at [409, 279] on div at bounding box center [328, 148] width 657 height 297
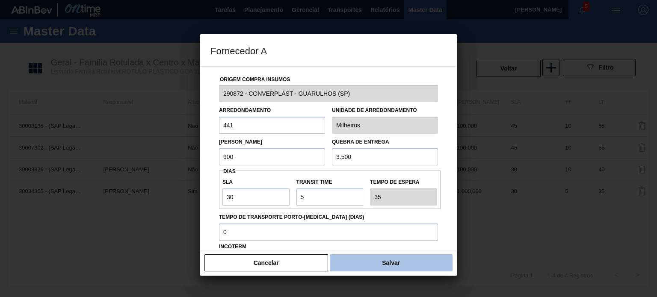
click at [407, 269] on button "Salvar" at bounding box center [391, 262] width 123 height 17
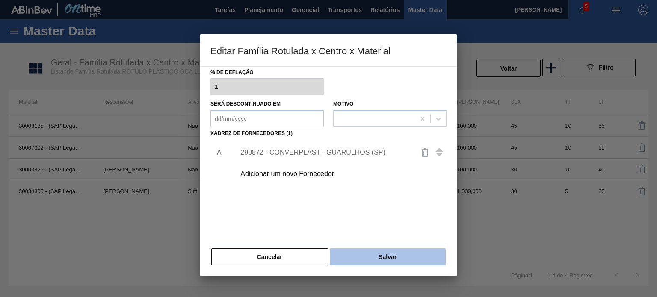
click at [405, 260] on button "Salvar" at bounding box center [388, 256] width 116 height 17
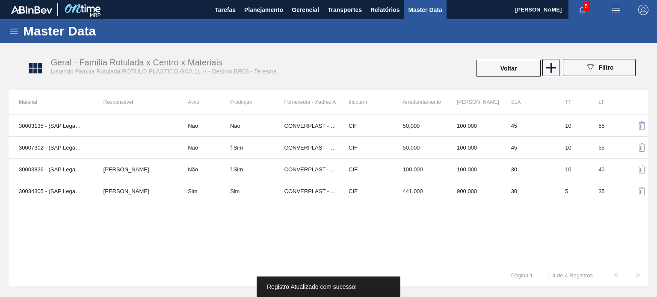
drag, startPoint x: 500, startPoint y: 77, endPoint x: 443, endPoint y: 68, distance: 58.5
click at [497, 76] on div "Voltar" at bounding box center [509, 68] width 66 height 19
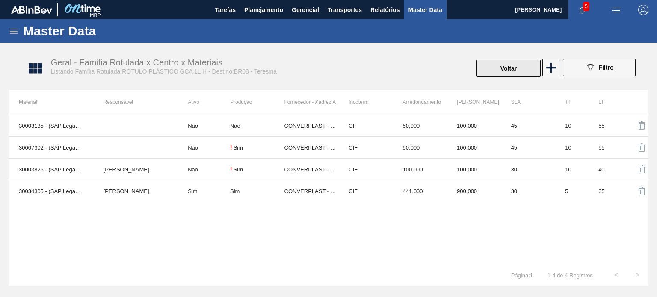
click at [494, 71] on button "Voltar" at bounding box center [508, 68] width 64 height 17
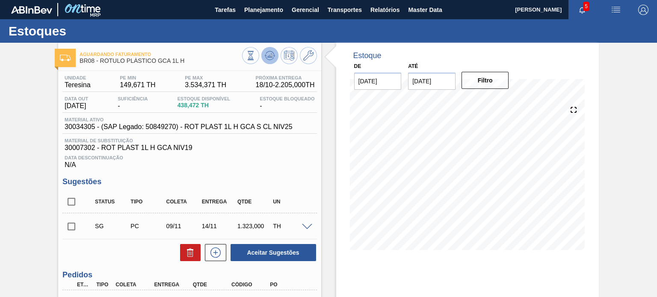
click at [272, 56] on icon at bounding box center [270, 55] width 10 height 10
click at [266, 51] on icon at bounding box center [270, 55] width 10 height 10
click at [269, 58] on icon at bounding box center [270, 55] width 10 height 10
click at [272, 61] on span at bounding box center [270, 55] width 10 height 10
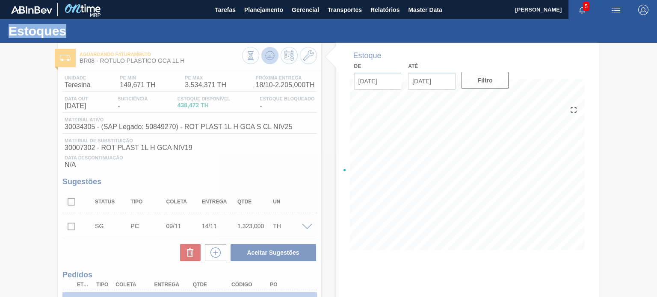
click at [272, 61] on div at bounding box center [328, 170] width 657 height 254
click at [304, 225] on div at bounding box center [328, 170] width 657 height 254
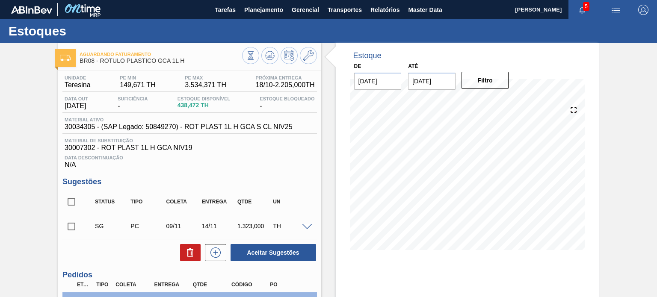
click at [304, 225] on span at bounding box center [307, 227] width 10 height 6
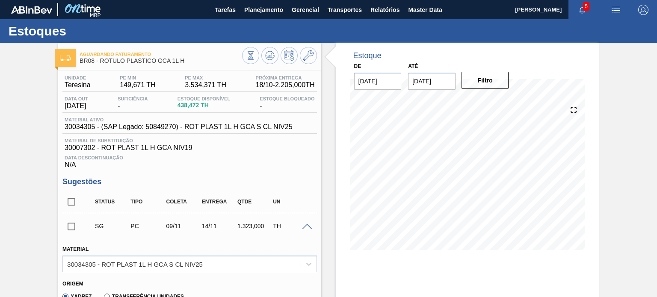
click at [304, 225] on span at bounding box center [307, 227] width 10 height 6
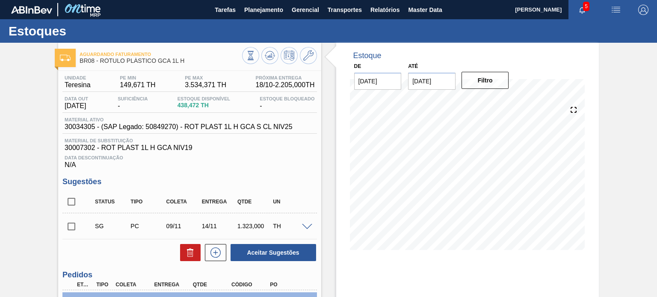
click at [304, 225] on span at bounding box center [307, 227] width 10 height 6
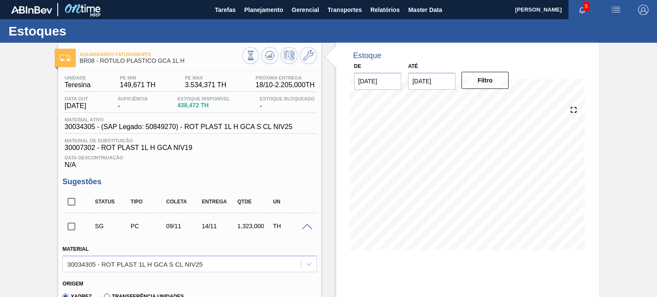
click at [304, 225] on span at bounding box center [307, 227] width 10 height 6
